Goal: Information Seeking & Learning: Learn about a topic

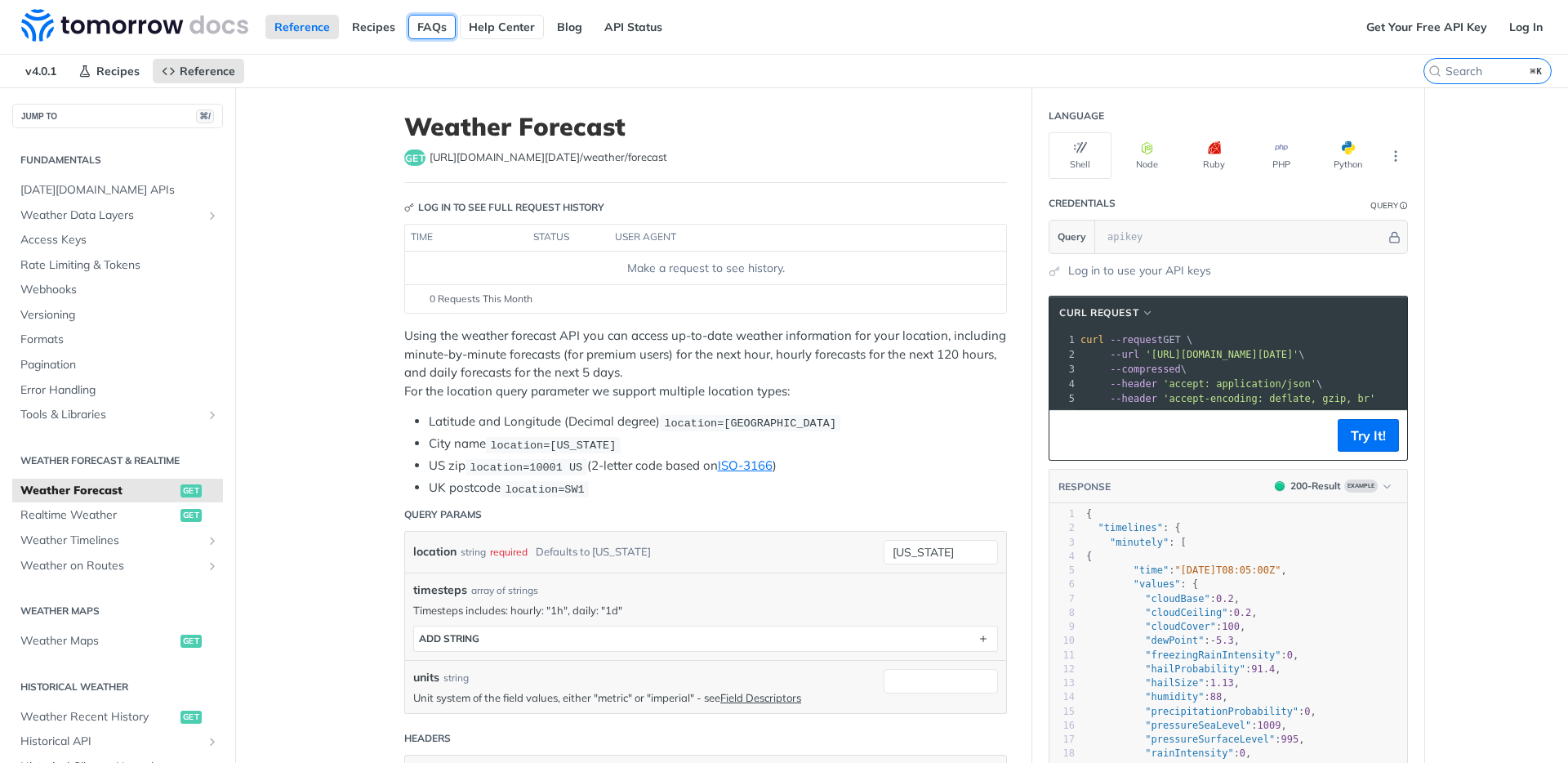
drag, startPoint x: 436, startPoint y: 21, endPoint x: 481, endPoint y: 19, distance: 45.0
click at [436, 21] on link "FAQs" at bounding box center [432, 27] width 48 height 25
click at [1486, 71] on input "⌘K" at bounding box center [1468, 71] width 167 height 15
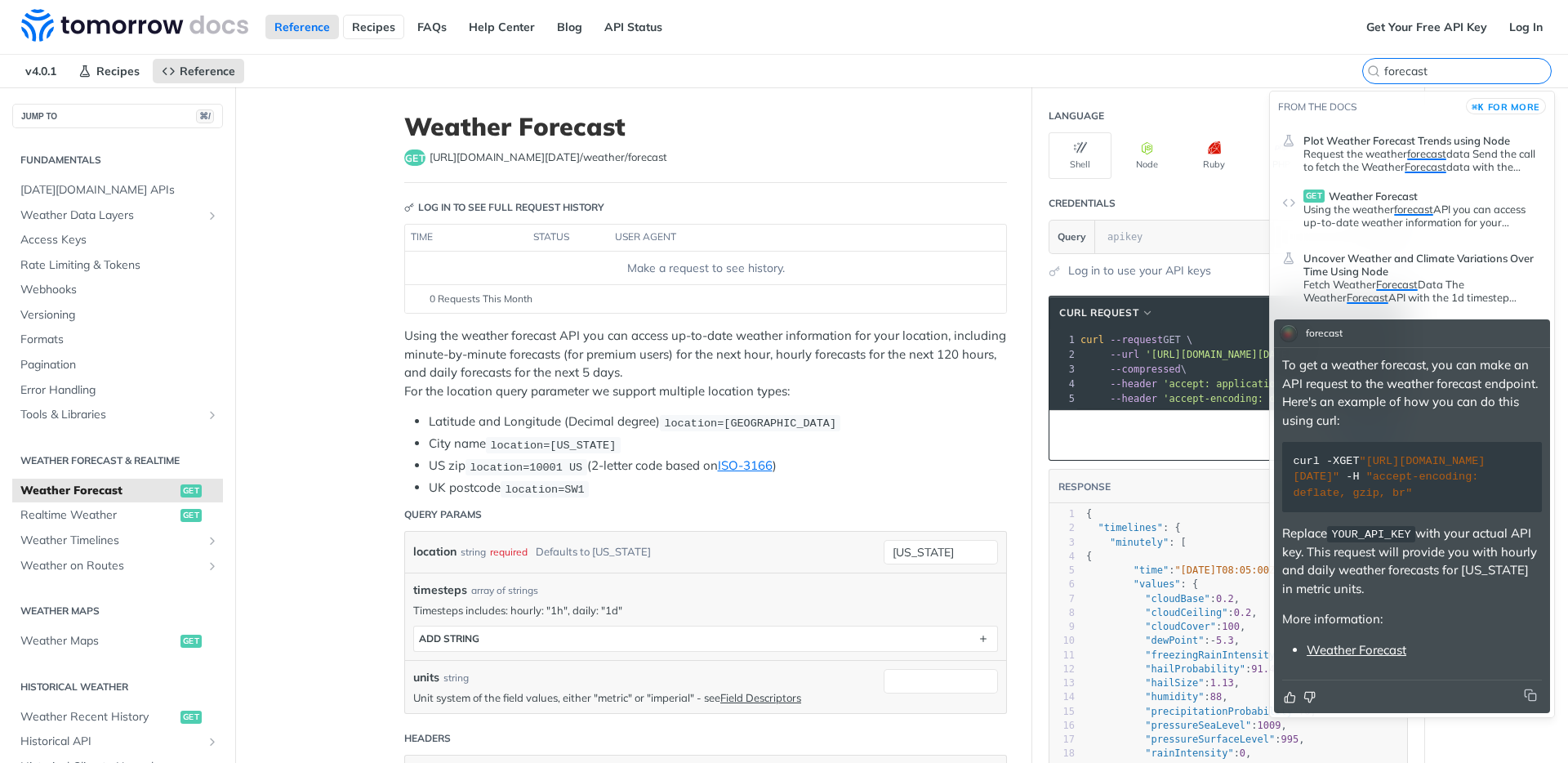
type input "forecast"
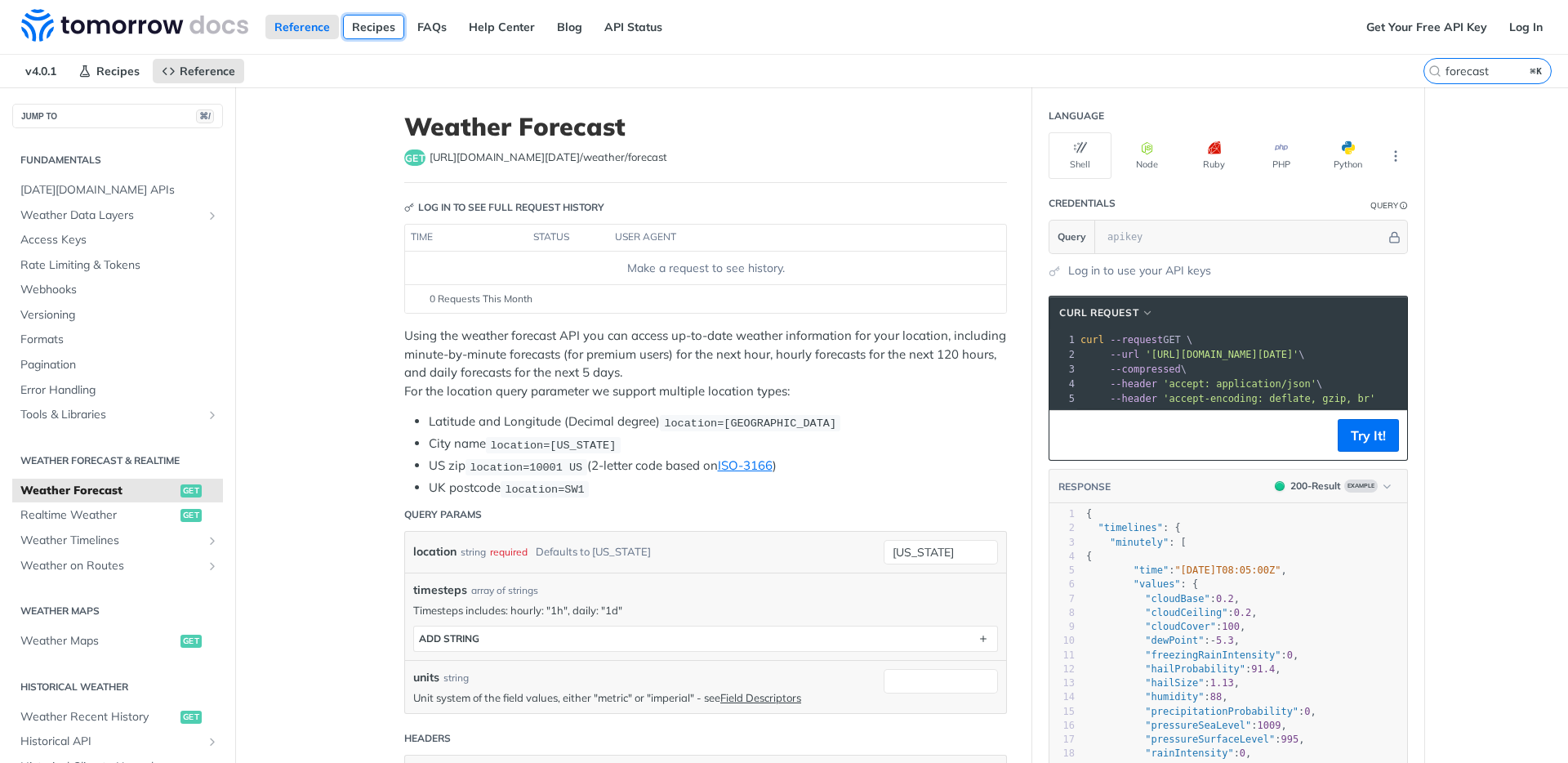
click at [375, 21] on link "Recipes" at bounding box center [374, 27] width 62 height 25
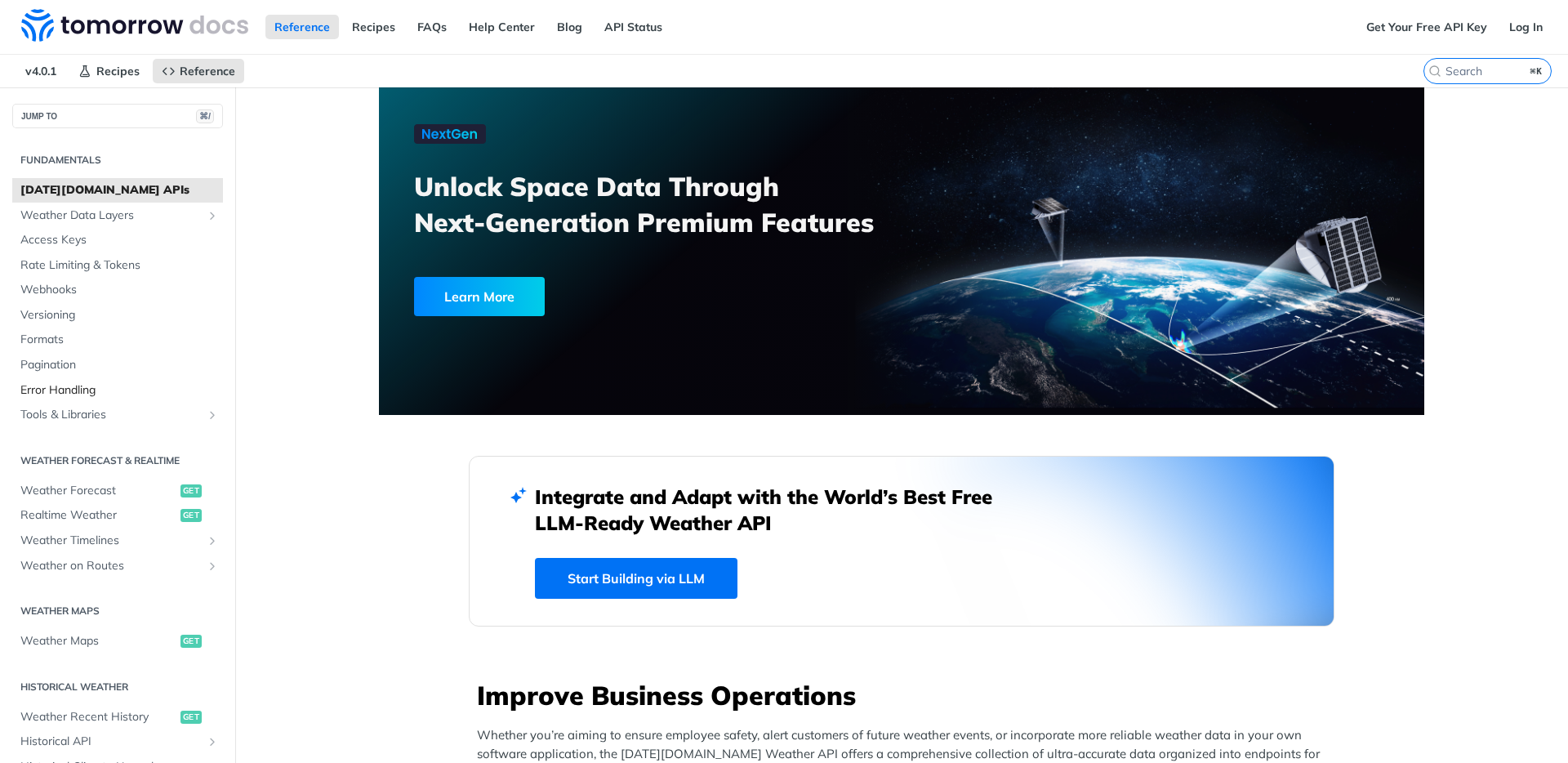
scroll to position [795, 0]
click at [127, 217] on span "Weather Data Layers" at bounding box center [111, 216] width 181 height 16
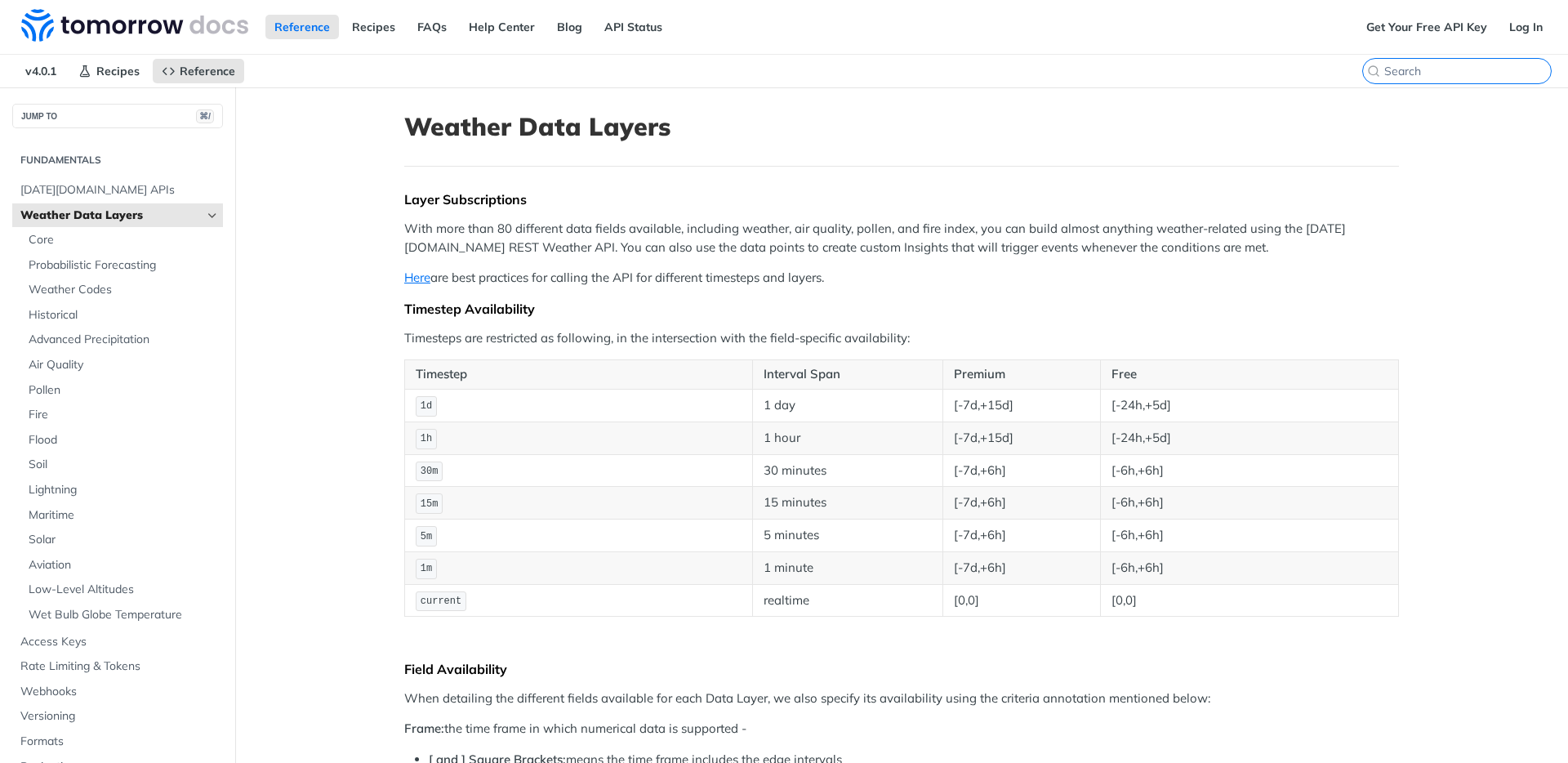
click at [1470, 75] on input "⌘K" at bounding box center [1468, 71] width 167 height 15
paste input "grid"
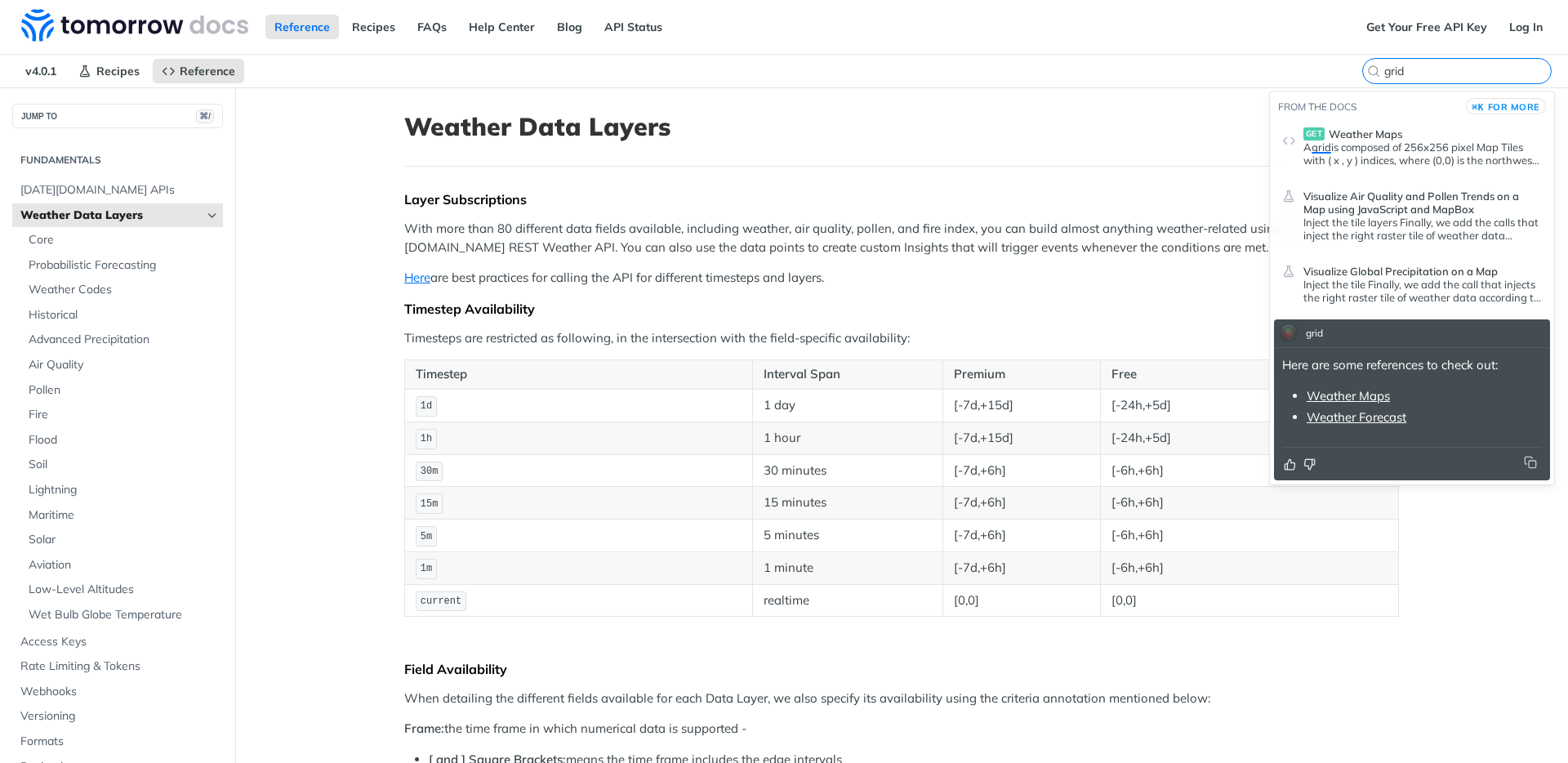
type input "grid"
click at [1439, 152] on p "A grid is composed of 256x256 pixel Map Tiles with ( x , y ) indices, where (0,…" at bounding box center [1423, 153] width 238 height 26
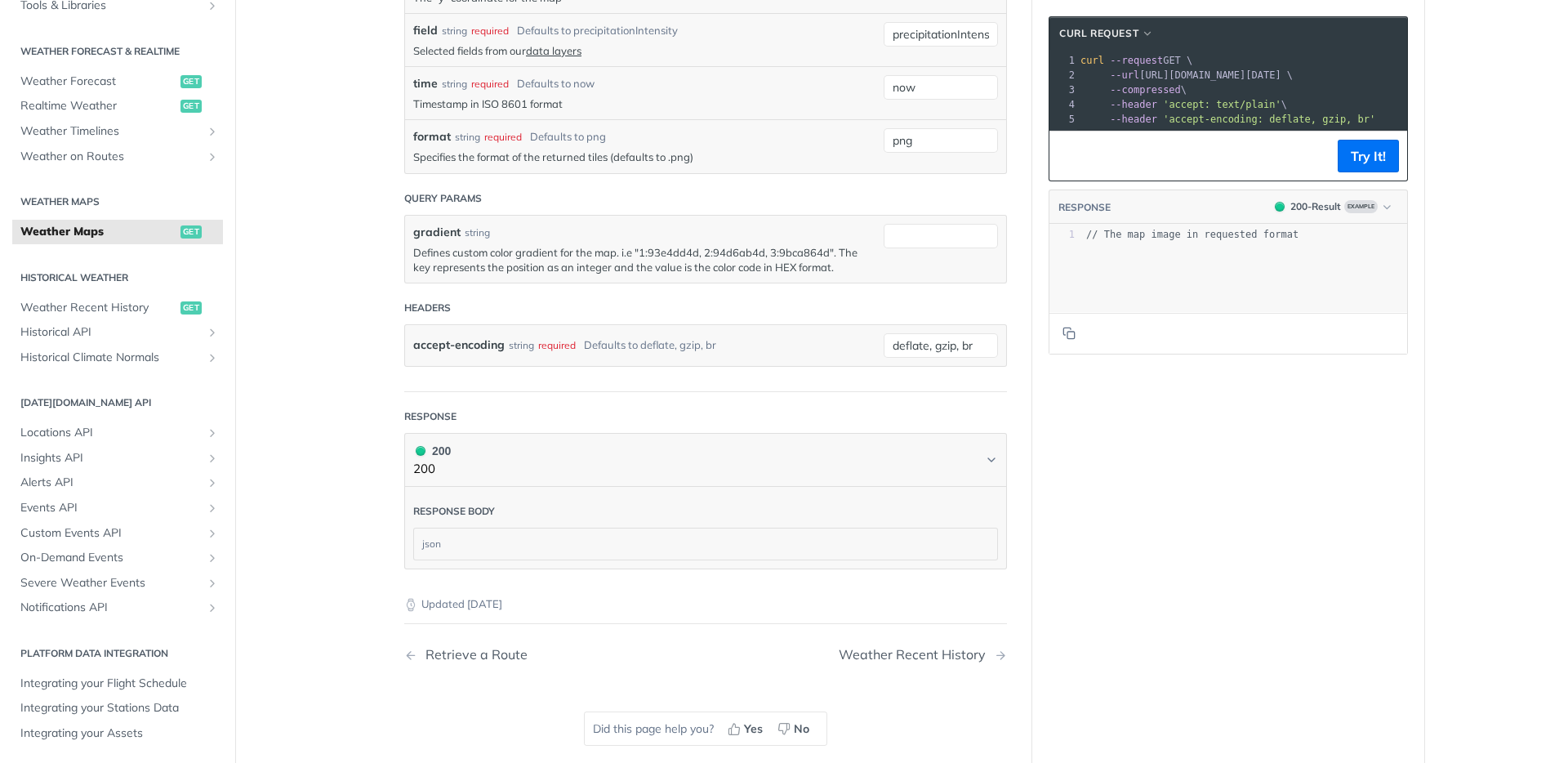
scroll to position [1704, 0]
